Goal: Task Accomplishment & Management: Manage account settings

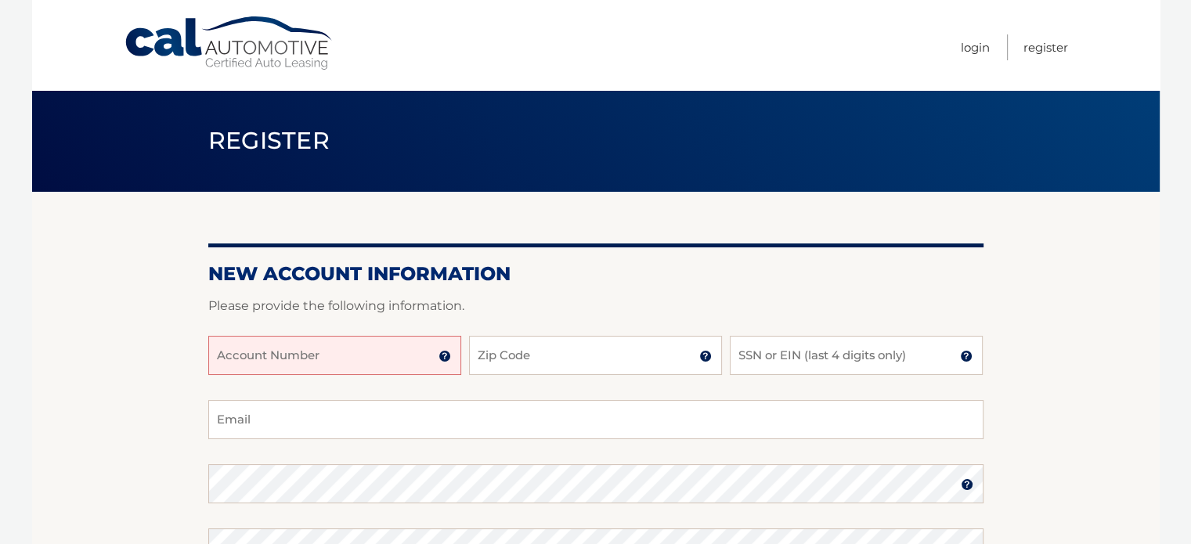
click at [443, 354] on img at bounding box center [445, 356] width 13 height 13
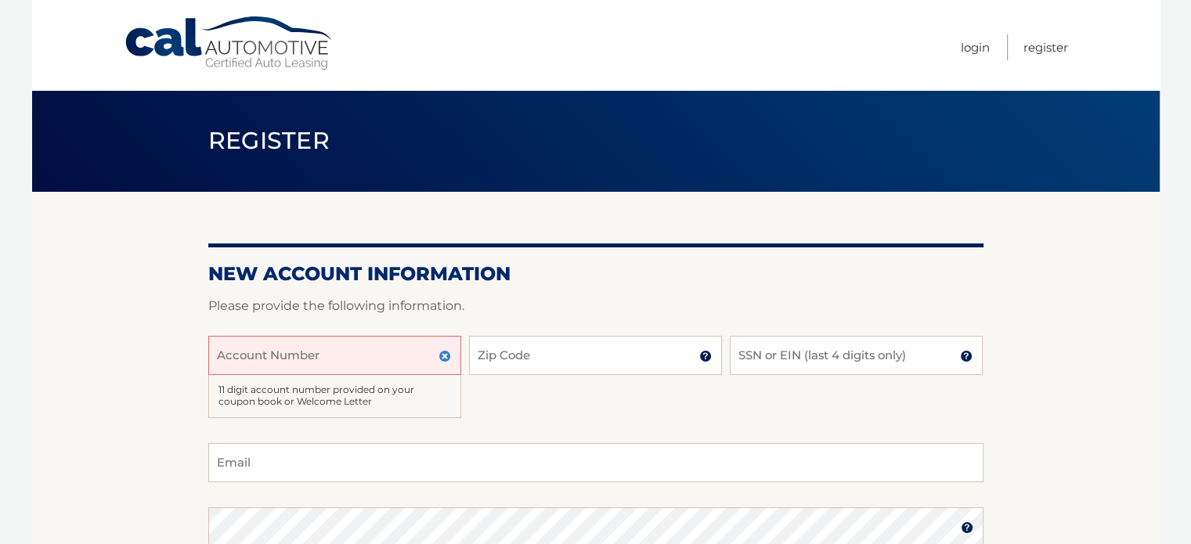
click at [404, 356] on input "Account Number" at bounding box center [334, 355] width 253 height 39
type input "44455985836"
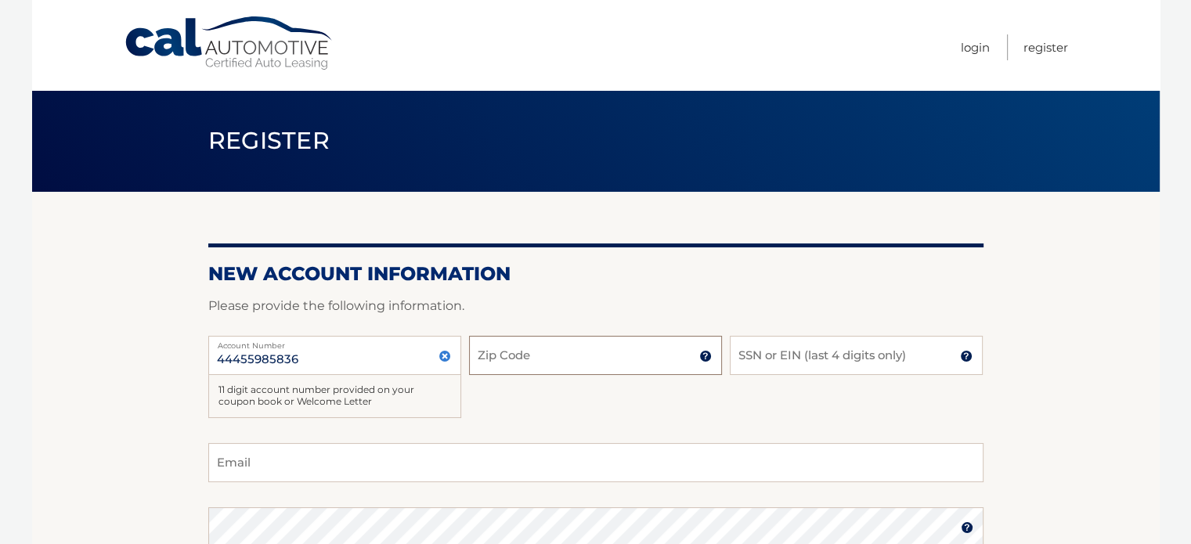
click at [518, 363] on input "Zip Code" at bounding box center [595, 355] width 253 height 39
type input "07920"
click at [777, 361] on input "SSN or EIN (last 4 digits only)" at bounding box center [856, 355] width 253 height 39
type input "6753"
click at [542, 453] on input "Email" at bounding box center [595, 462] width 775 height 39
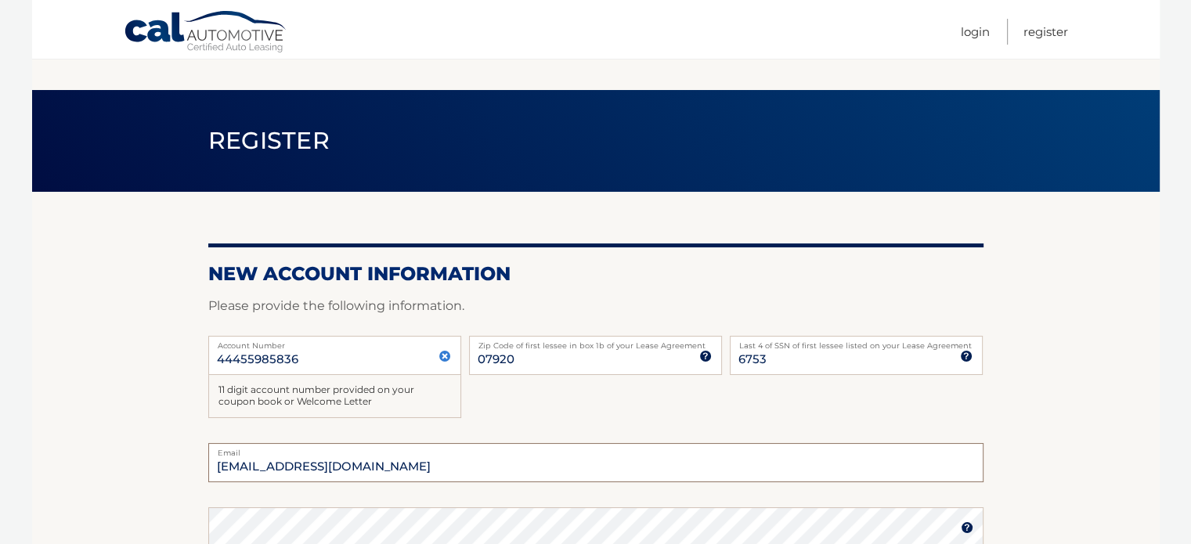
scroll to position [78, 0]
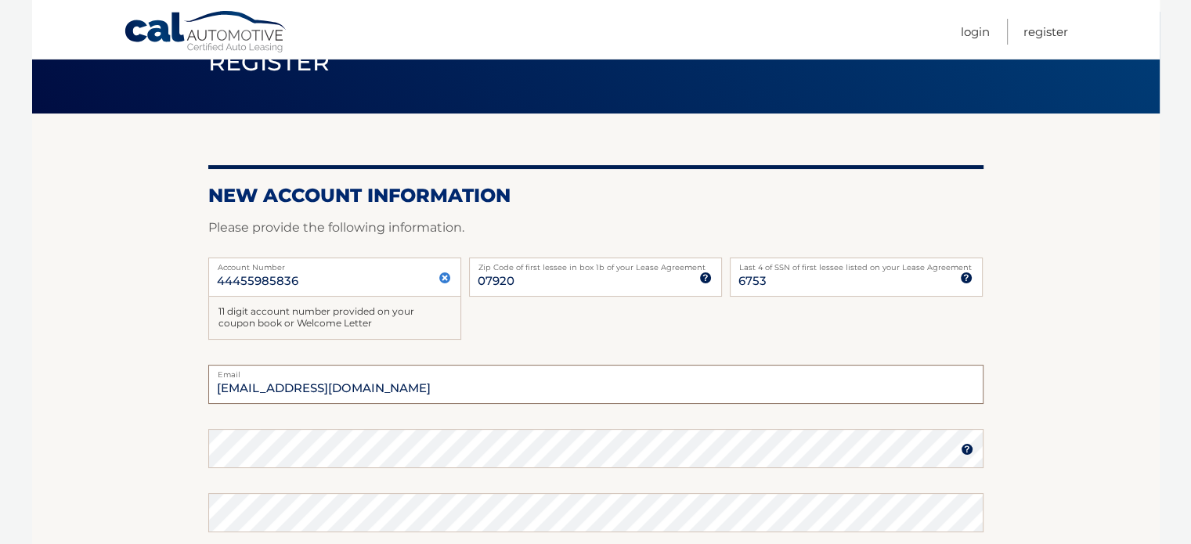
type input "jactnews@aol.com"
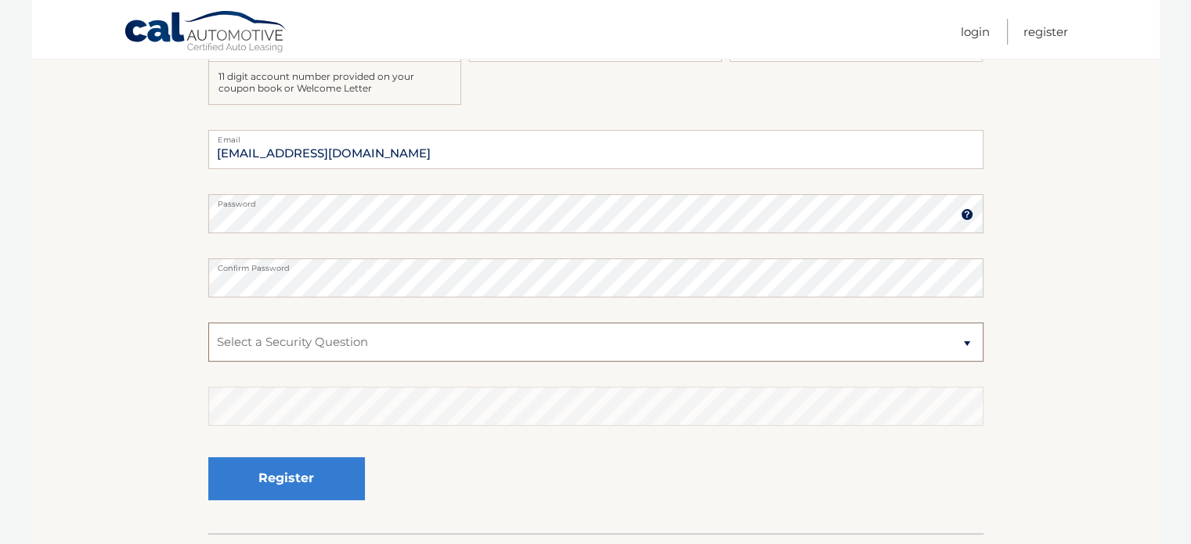
click at [401, 352] on select "Select a Security Question What was the name of your elementary school? What is…" at bounding box center [595, 342] width 775 height 39
select select "2"
click at [208, 323] on select "Select a Security Question What was the name of your elementary school? What is…" at bounding box center [595, 342] width 775 height 39
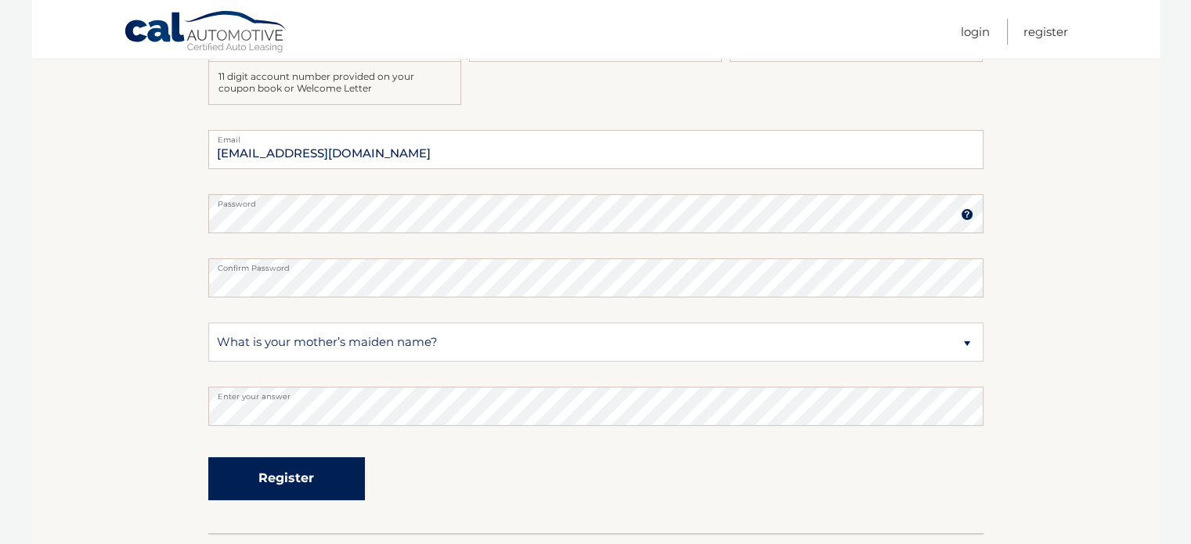
click at [334, 476] on button "Register" at bounding box center [286, 478] width 157 height 43
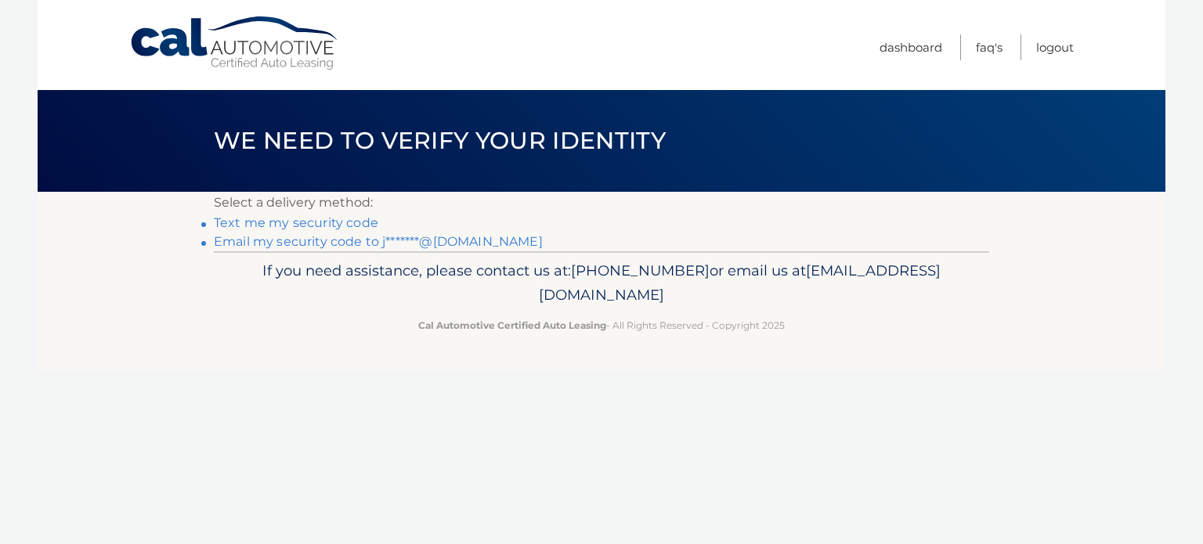
click at [317, 223] on link "Text me my security code" at bounding box center [296, 222] width 164 height 15
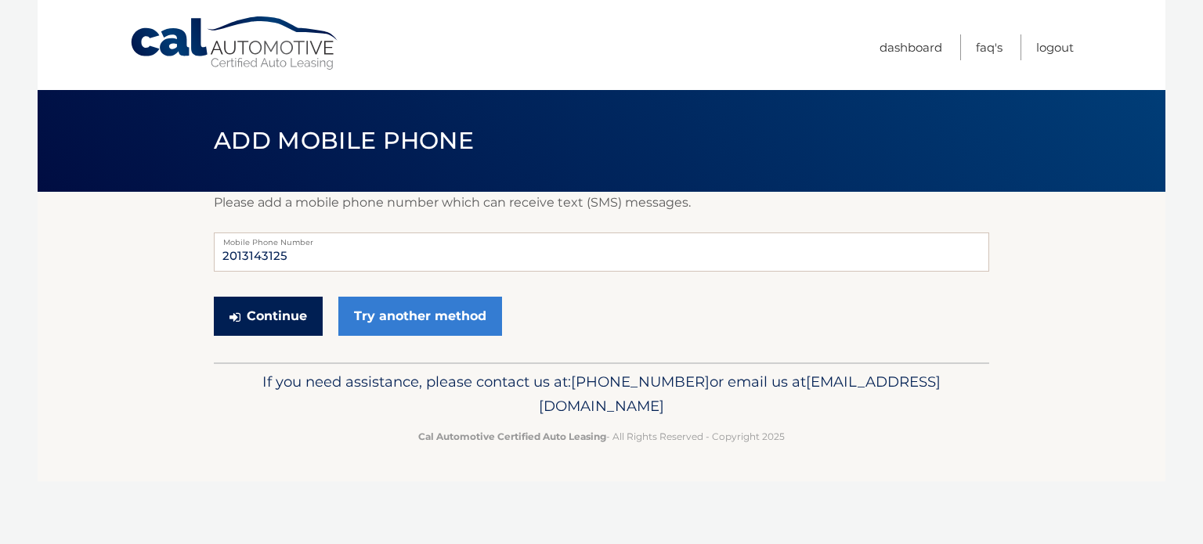
click at [278, 311] on button "Continue" at bounding box center [268, 316] width 109 height 39
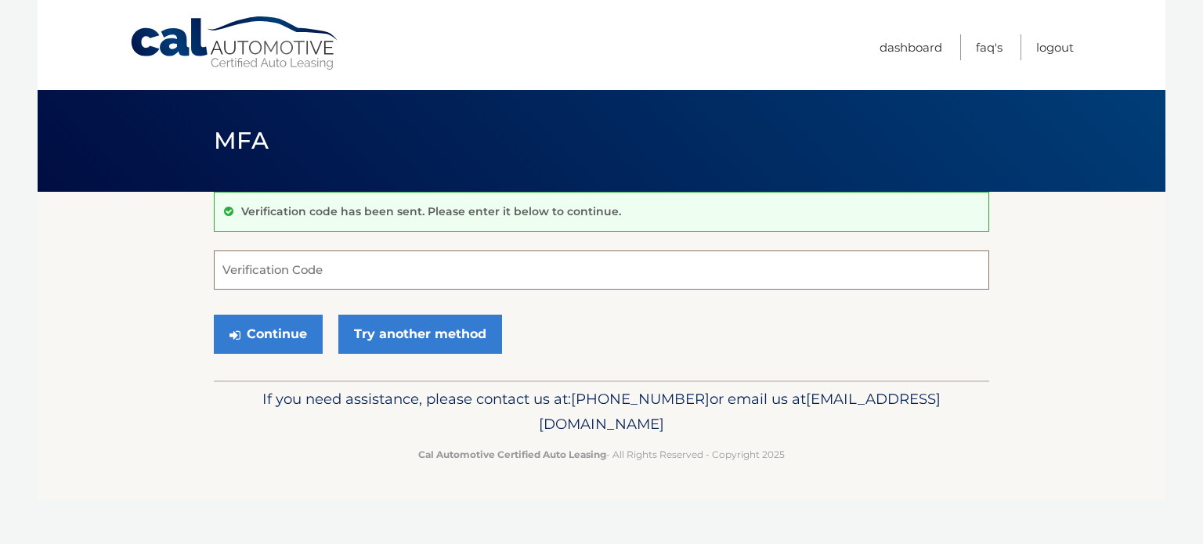
click at [365, 259] on input "Verification Code" at bounding box center [601, 270] width 775 height 39
type input "741594"
click at [273, 319] on button "Continue" at bounding box center [268, 334] width 109 height 39
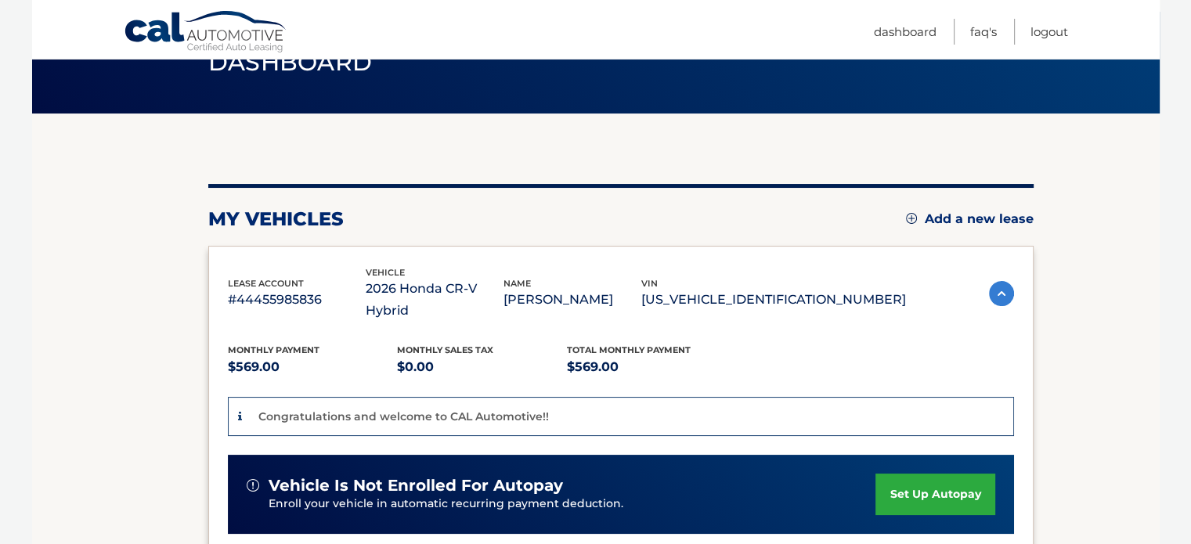
scroll to position [157, 0]
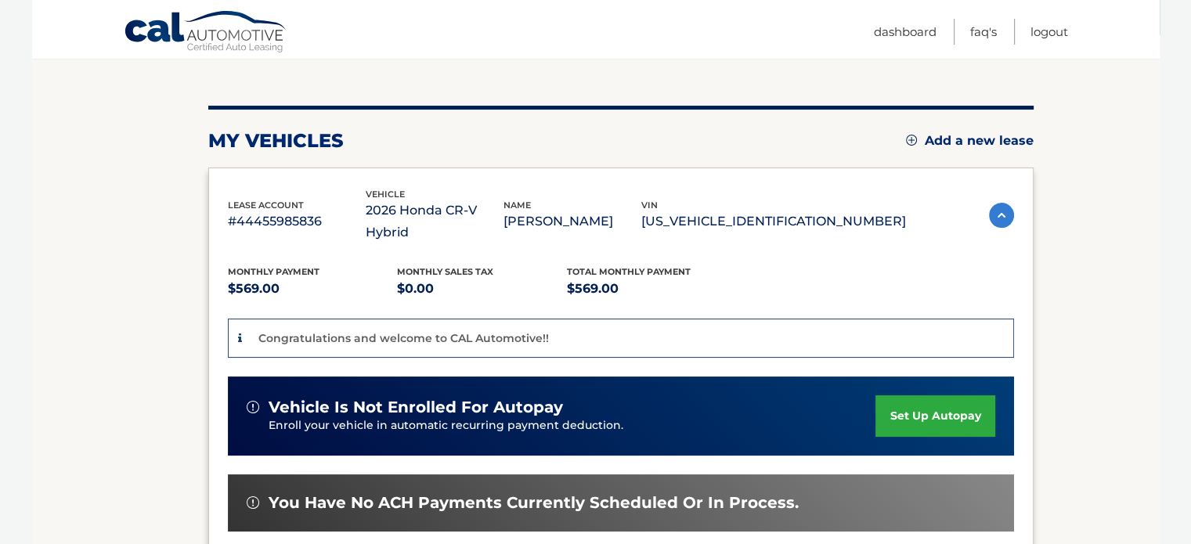
click at [938, 395] on link "set up autopay" at bounding box center [934, 416] width 119 height 42
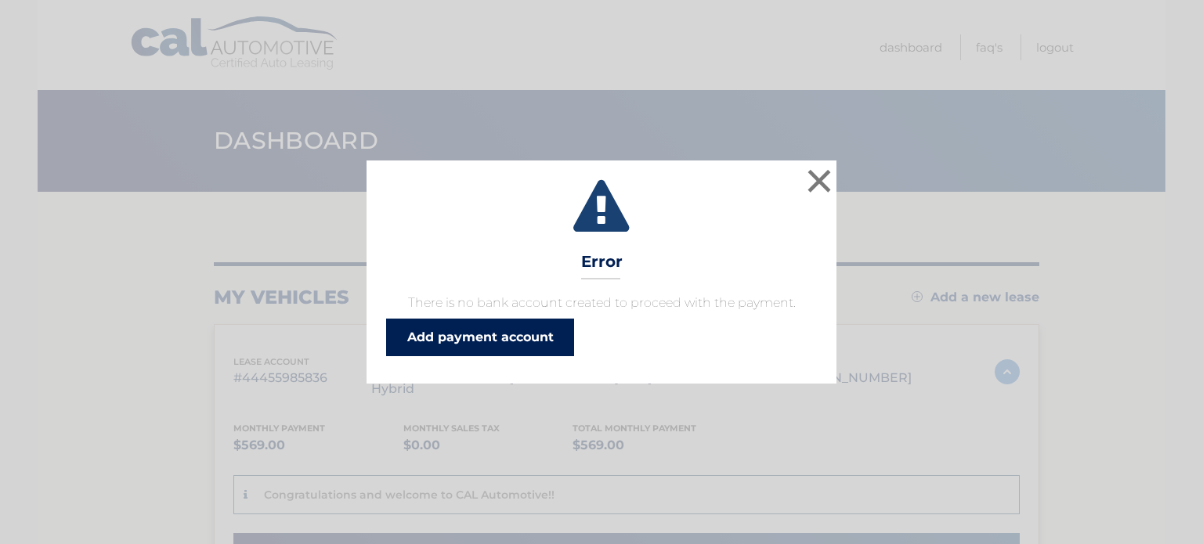
click at [541, 341] on link "Add payment account" at bounding box center [480, 338] width 188 height 38
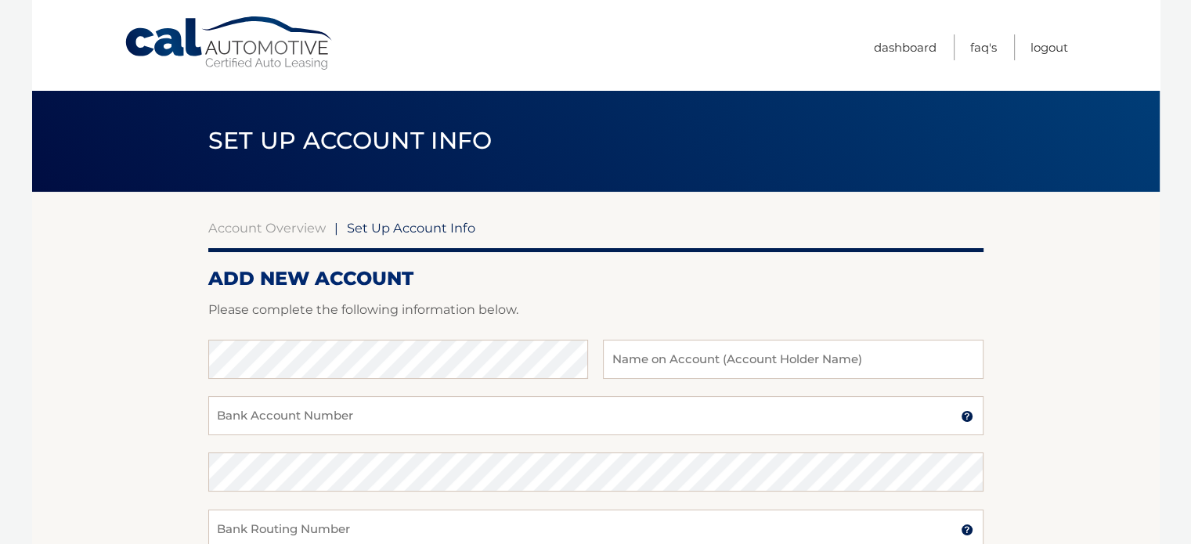
scroll to position [78, 0]
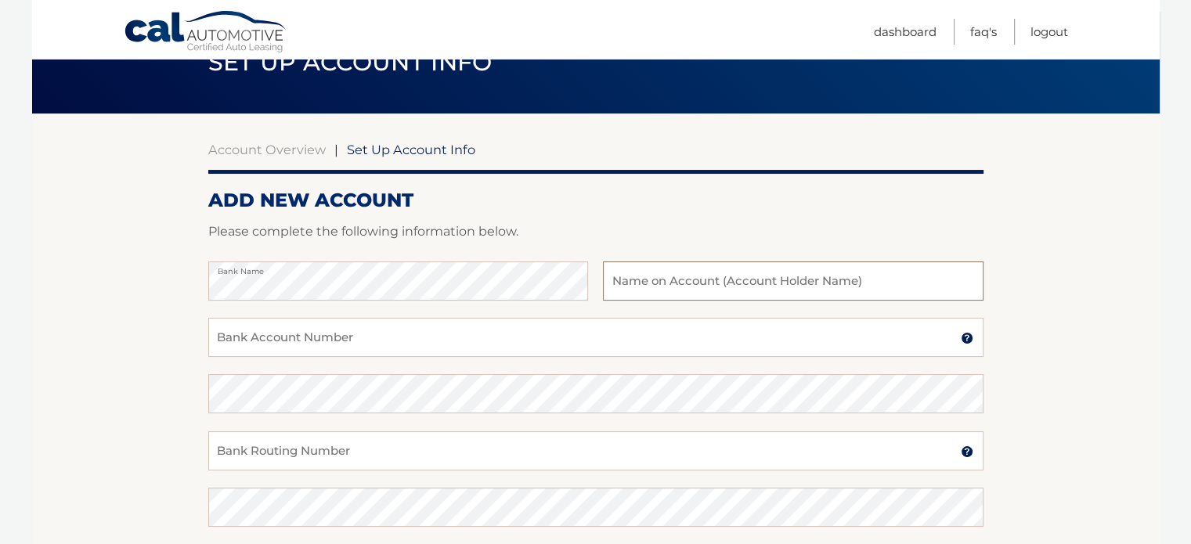
click at [633, 273] on input "text" at bounding box center [793, 281] width 380 height 39
type input "[PERSON_NAME]"
click at [546, 352] on input "Bank Account Number" at bounding box center [595, 337] width 775 height 39
type input "1082702058759"
click at [512, 446] on input "Bank Routing Number" at bounding box center [595, 450] width 775 height 39
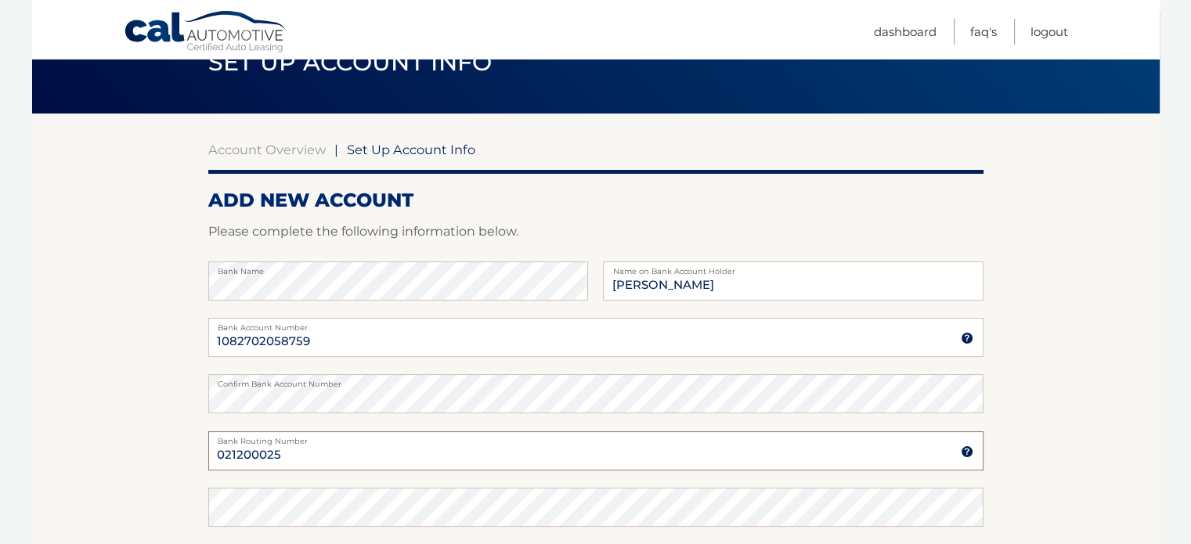
type input "021200025"
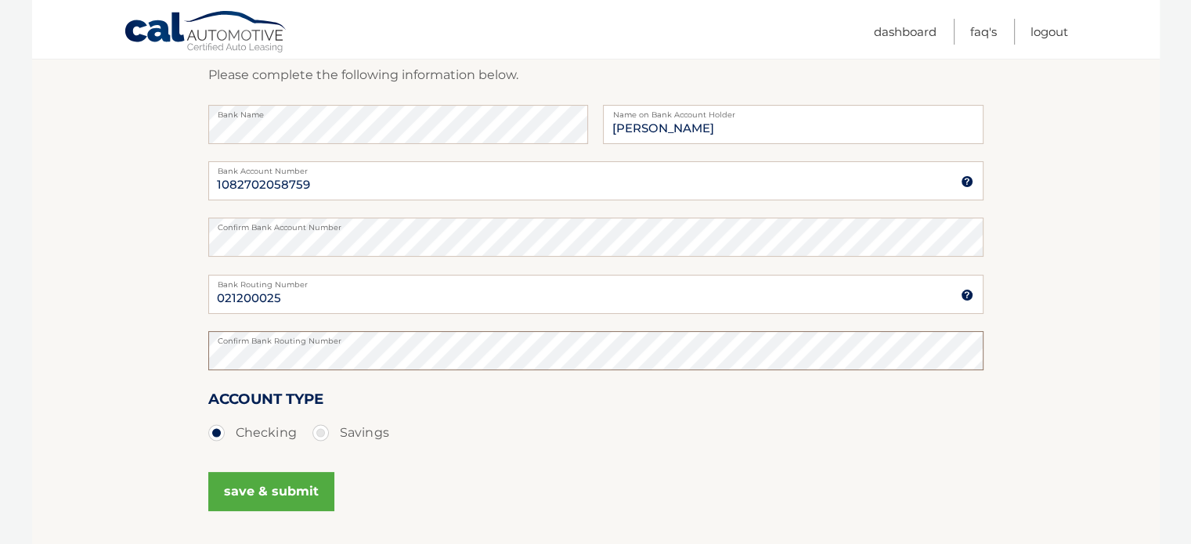
scroll to position [313, 0]
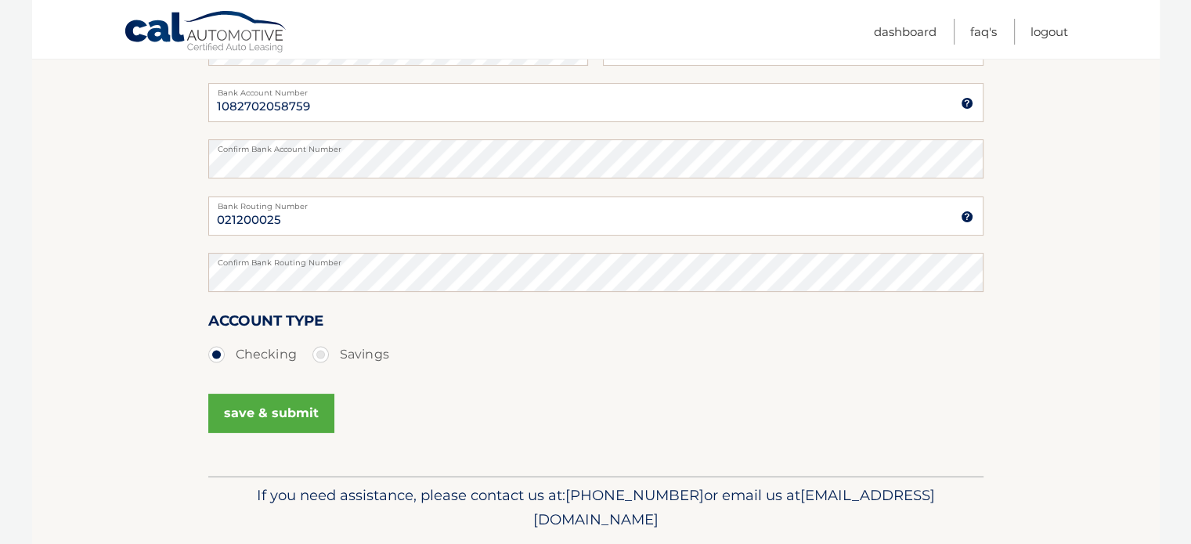
click at [270, 410] on button "save & submit" at bounding box center [271, 413] width 126 height 39
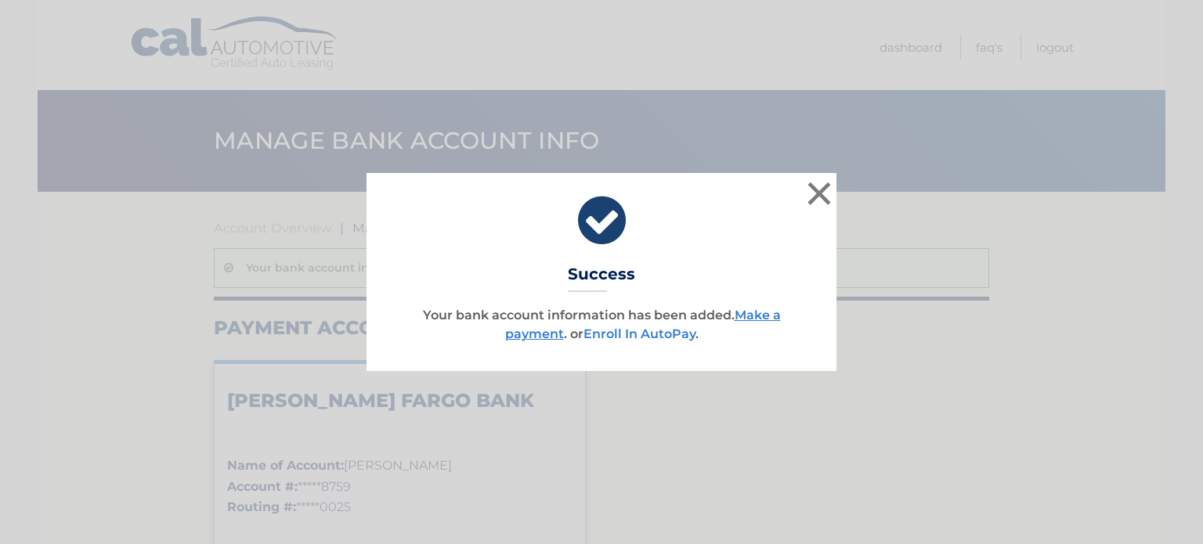
click at [678, 335] on link "Enroll In AutoPay" at bounding box center [639, 334] width 112 height 15
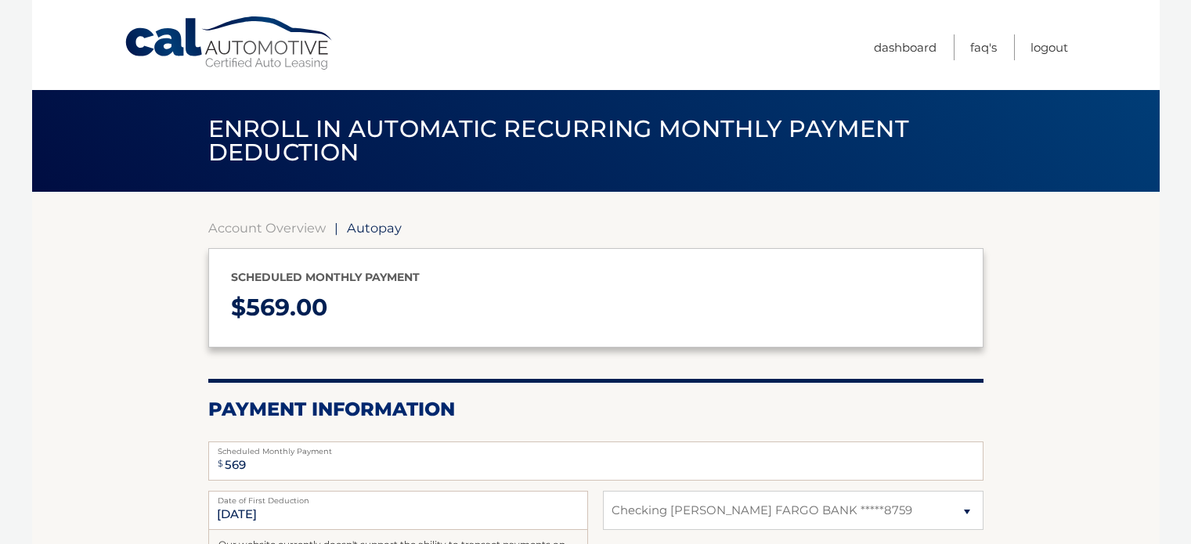
select select "NjIwNTcxNWEtNmI4Ny00ZTZkLTlhNWEtOWRhNmI1N2NjYjU2"
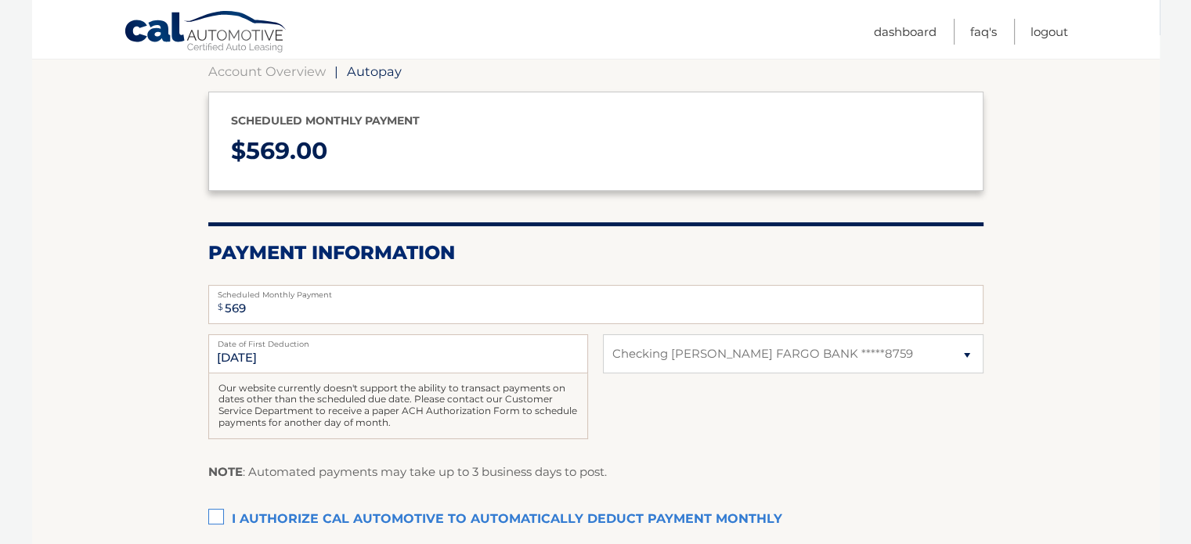
scroll to position [235, 0]
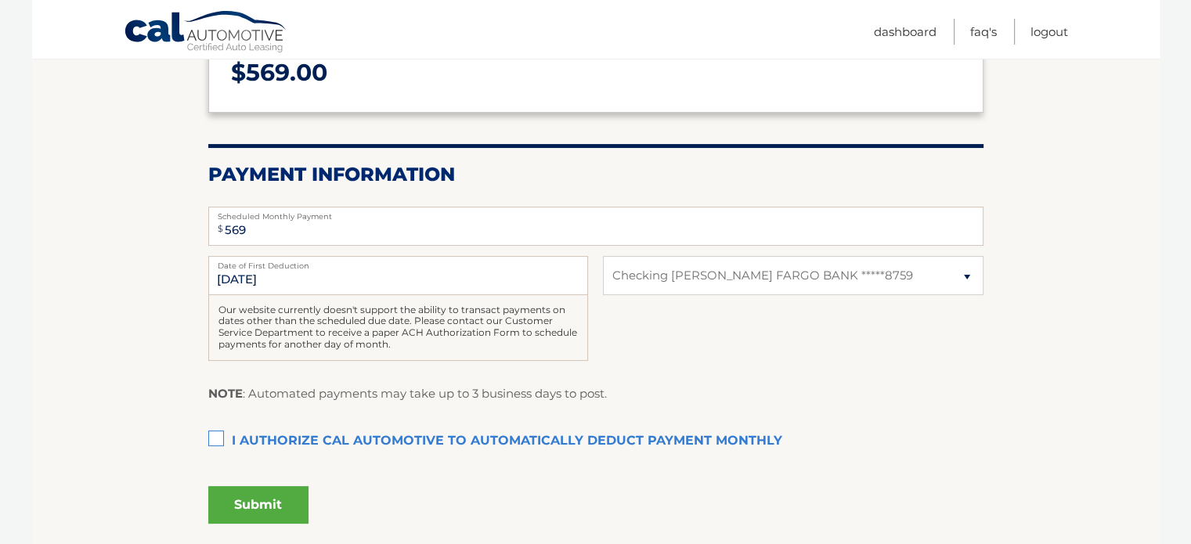
click at [207, 431] on section "Account Overview | Autopay Scheduled monthly payment $ 569.00 Payment Informati…" at bounding box center [596, 252] width 1128 height 590
click at [217, 441] on label "I authorize cal automotive to automatically deduct payment monthly This checkbo…" at bounding box center [595, 441] width 775 height 31
click at [0, 0] on input "I authorize cal automotive to automatically deduct payment monthly This checkbo…" at bounding box center [0, 0] width 0 height 0
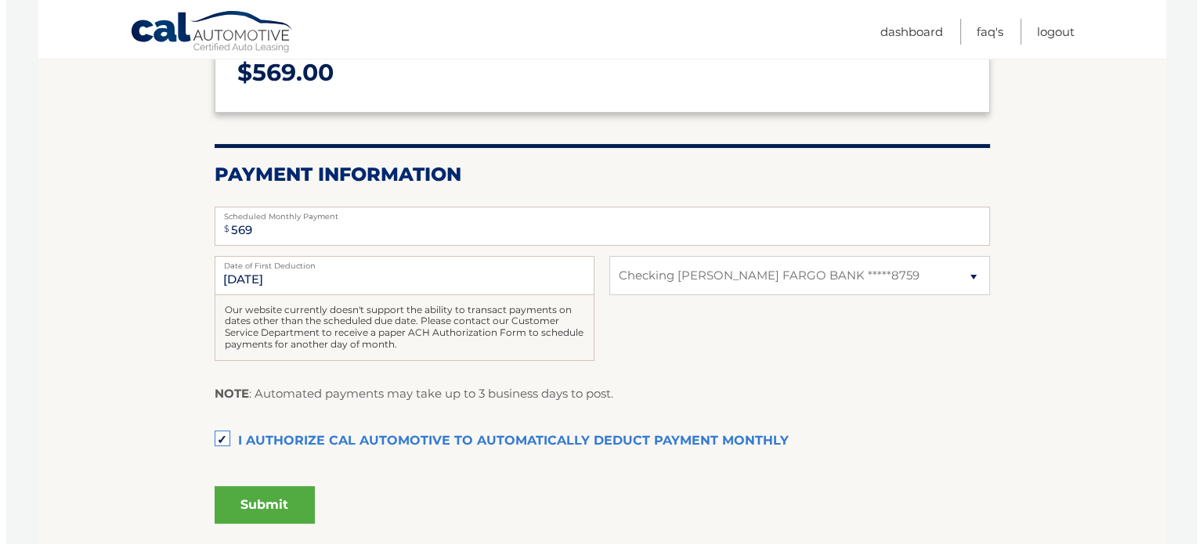
scroll to position [313, 0]
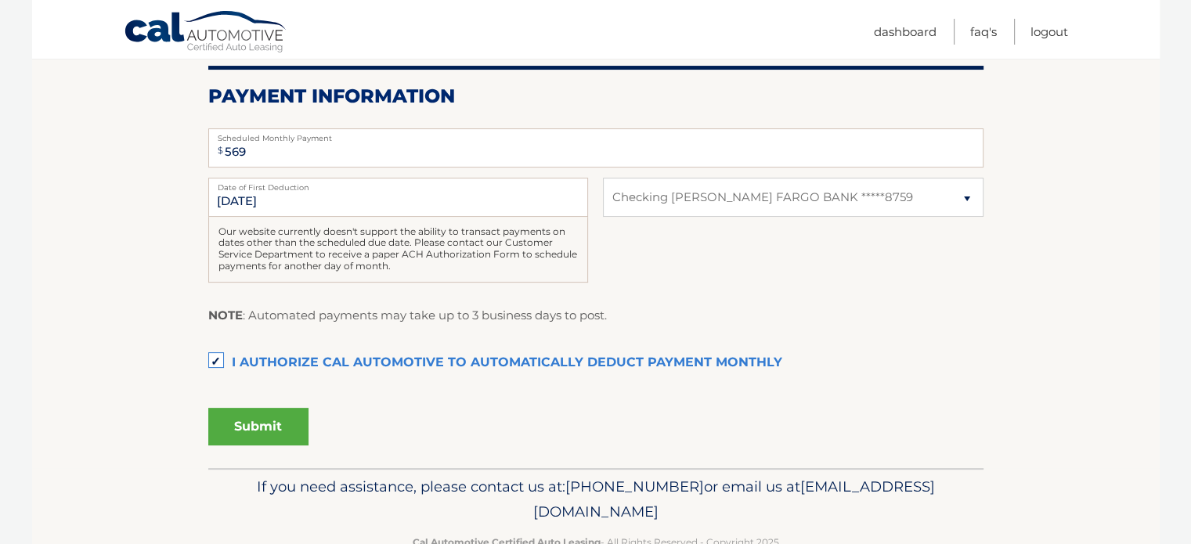
click at [276, 423] on button "Submit" at bounding box center [258, 427] width 100 height 38
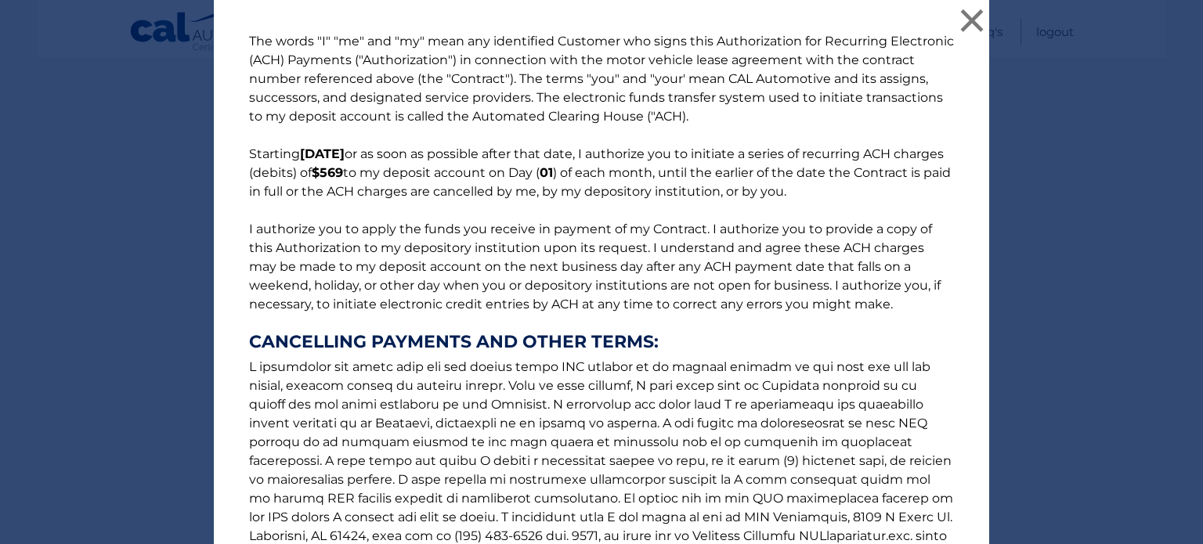
scroll to position [214, 0]
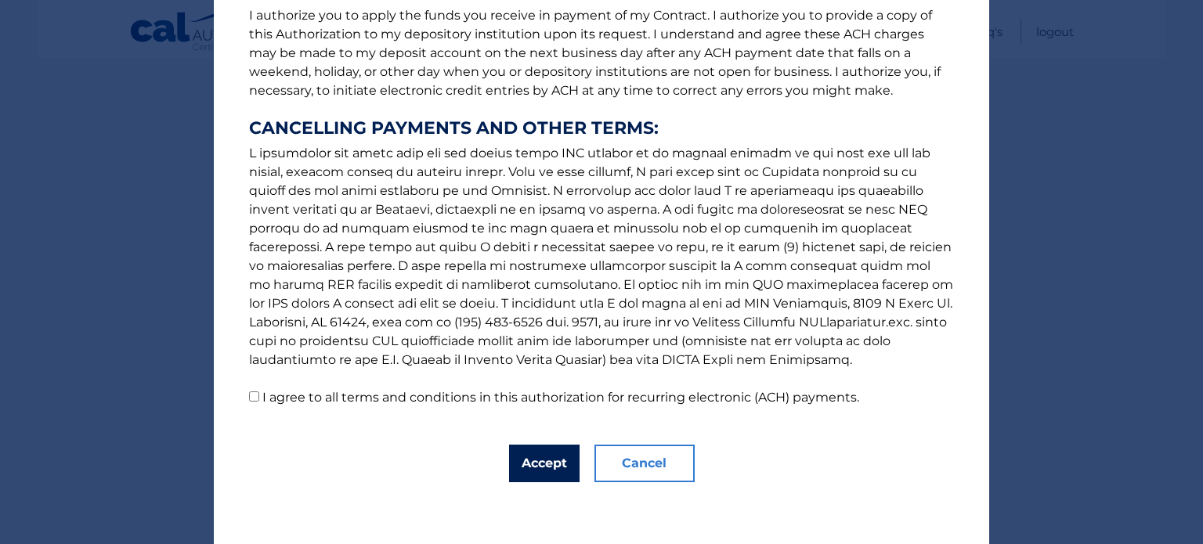
click at [546, 453] on button "Accept" at bounding box center [544, 464] width 70 height 38
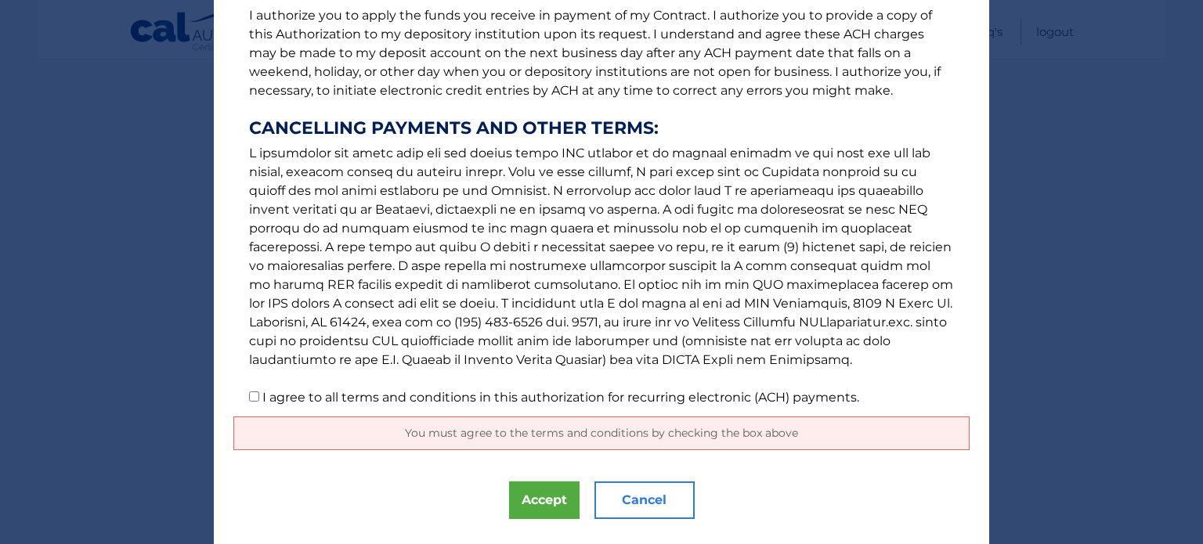
click at [251, 394] on input "I agree to all terms and conditions in this authorization for recurring electro…" at bounding box center [254, 397] width 10 height 10
checkbox input "true"
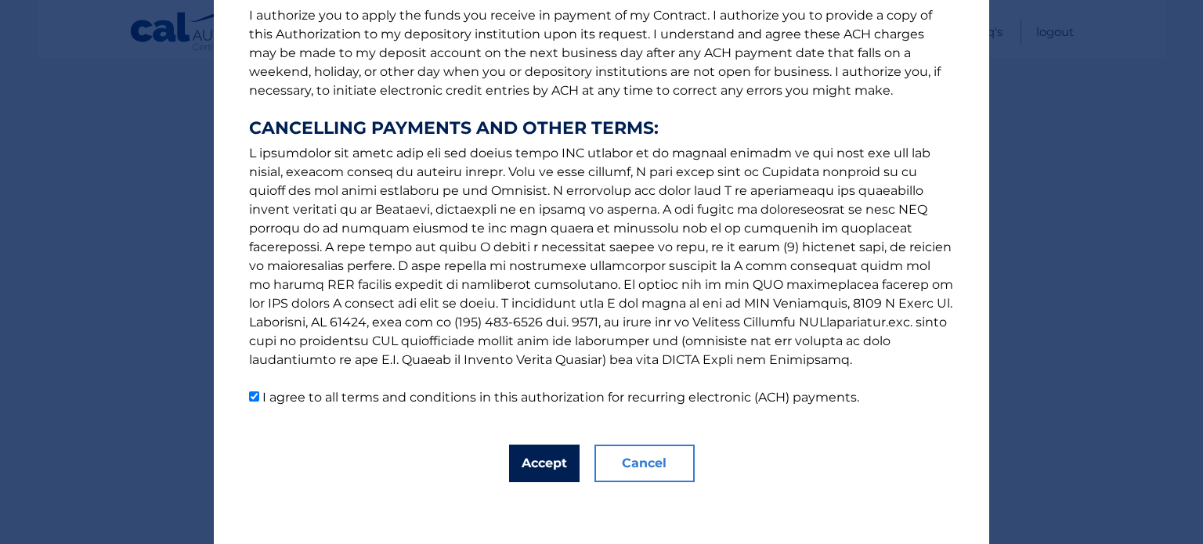
click at [529, 463] on button "Accept" at bounding box center [544, 464] width 70 height 38
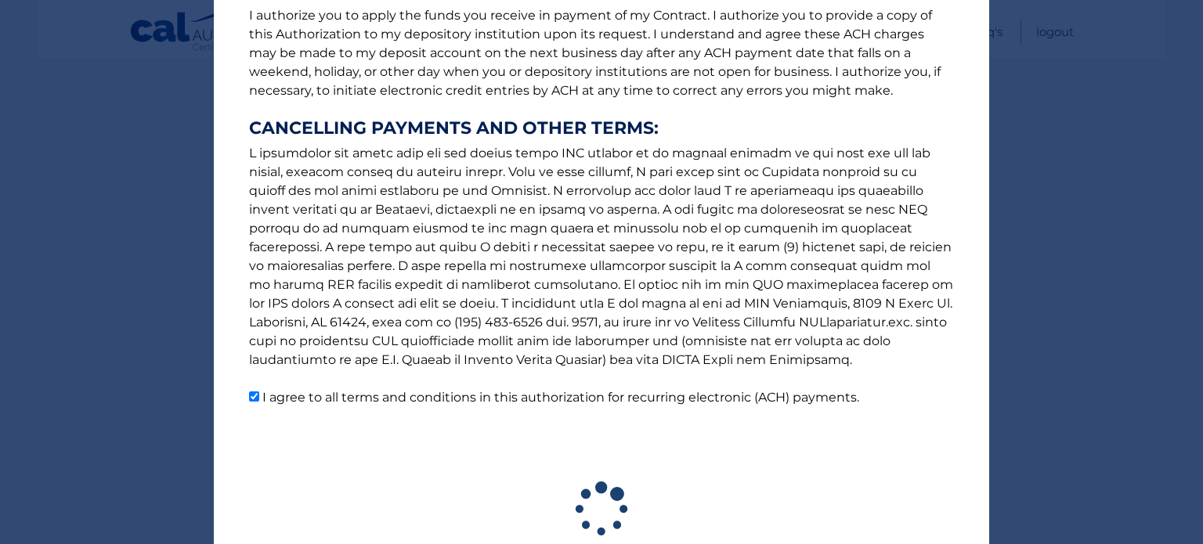
scroll to position [310, 0]
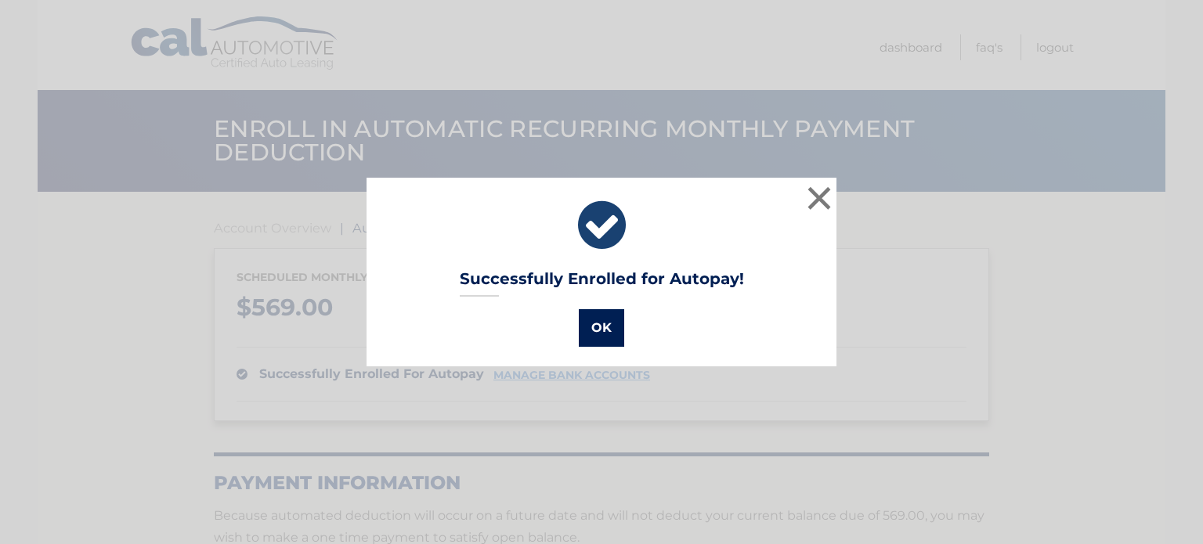
click at [579, 320] on button "OK" at bounding box center [601, 328] width 45 height 38
